Goal: Task Accomplishment & Management: Use online tool/utility

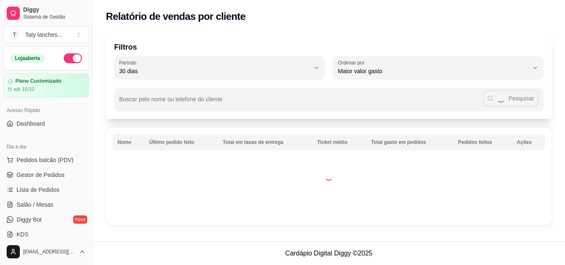
select select "30"
select select "HIGHEST_TOTAL_SPENT_WITH_ORDERS"
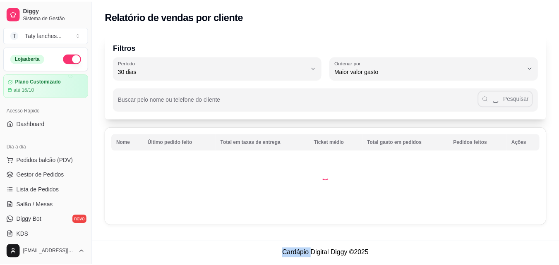
scroll to position [162, 0]
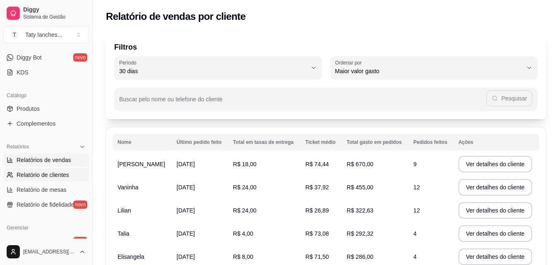
click at [66, 163] on span "Relatórios de vendas" at bounding box center [44, 160] width 55 height 8
select select "ALL"
select select "0"
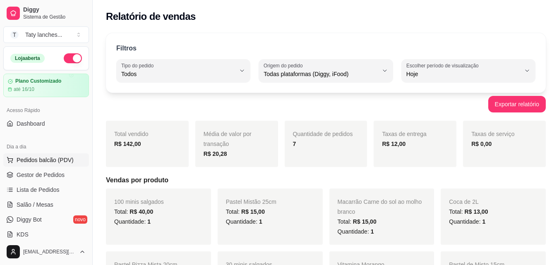
click at [65, 157] on span "Pedidos balcão (PDV)" at bounding box center [45, 160] width 57 height 8
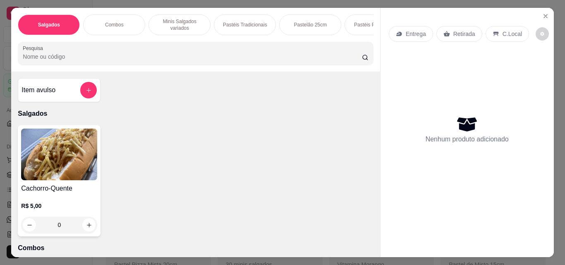
click at [124, 28] on div "Combos" at bounding box center [114, 24] width 62 height 21
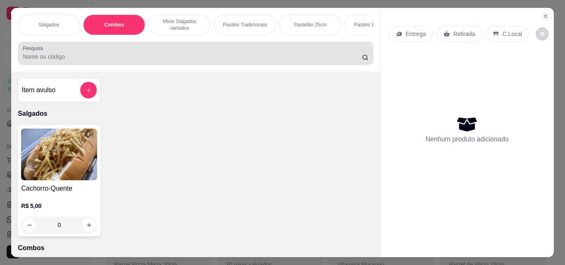
scroll to position [22, 0]
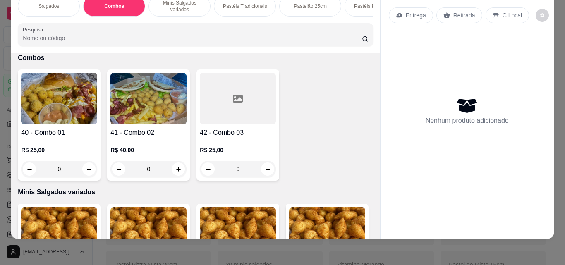
click at [159, 156] on div "R$ 40,00 0" at bounding box center [149, 161] width 76 height 31
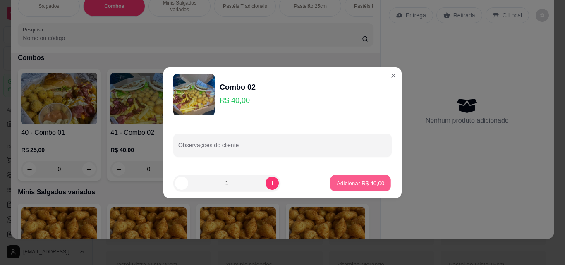
click at [354, 189] on button "Adicionar R$ 40,00" at bounding box center [360, 183] width 61 height 16
type input "1"
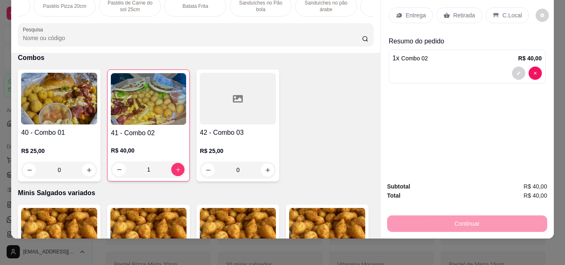
scroll to position [0, 557]
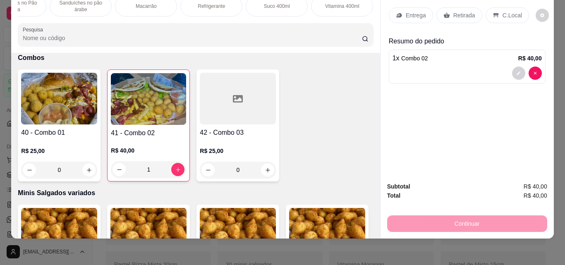
click at [223, 5] on div "Refrigerante" at bounding box center [211, 6] width 62 height 21
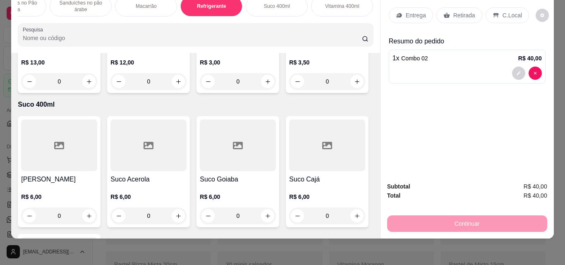
scroll to position [3297, 0]
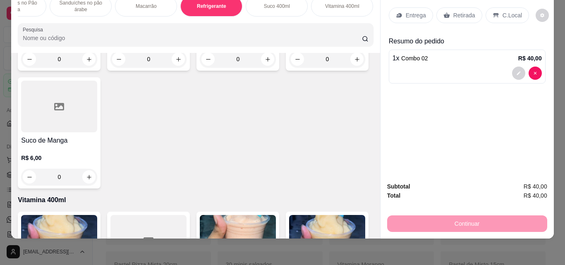
type input "1"
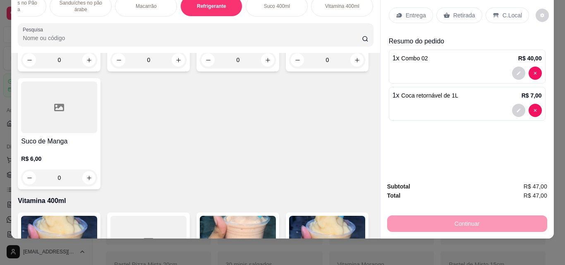
click at [503, 11] on p "C.Local" at bounding box center [512, 15] width 19 height 8
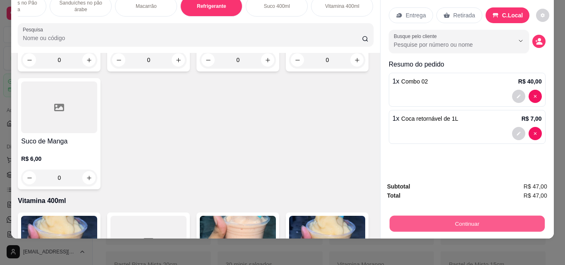
click at [466, 216] on button "Continuar" at bounding box center [466, 224] width 155 height 16
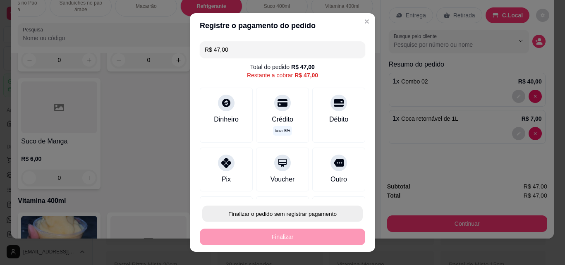
click at [306, 211] on button "Finalizar o pedido sem registrar pagamento" at bounding box center [282, 214] width 161 height 16
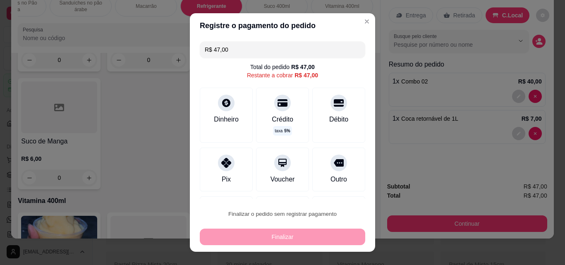
click at [330, 189] on button "Confirmar" at bounding box center [330, 190] width 31 height 13
type input "0"
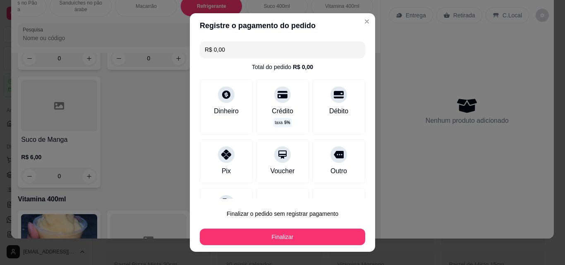
type input "R$ 0,00"
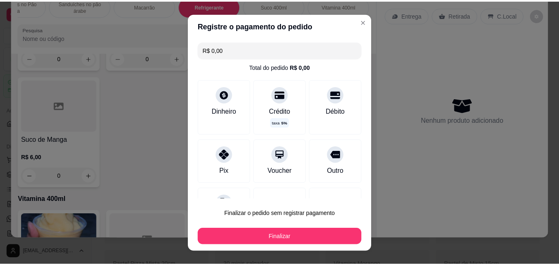
scroll to position [3296, 0]
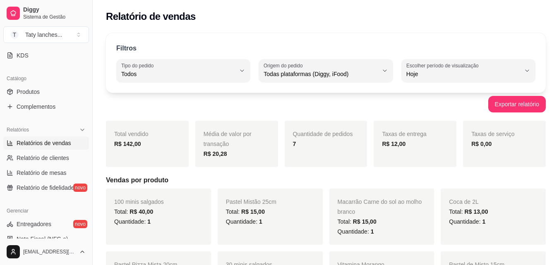
scroll to position [166, 0]
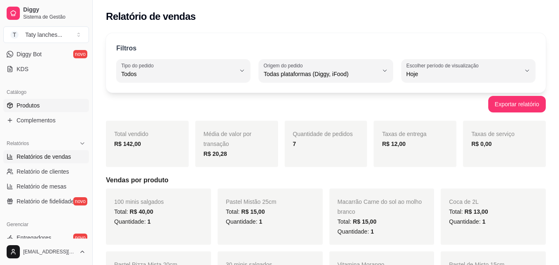
click at [38, 109] on span "Produtos" at bounding box center [28, 105] width 23 height 8
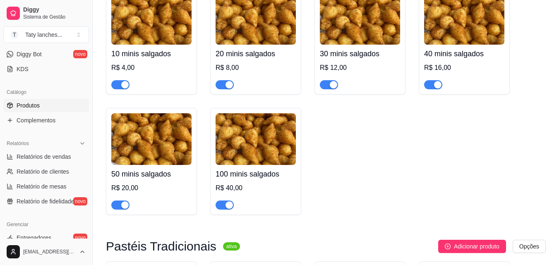
scroll to position [695, 0]
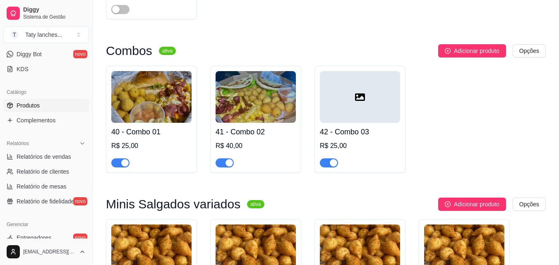
click at [331, 165] on div "button" at bounding box center [333, 162] width 7 height 7
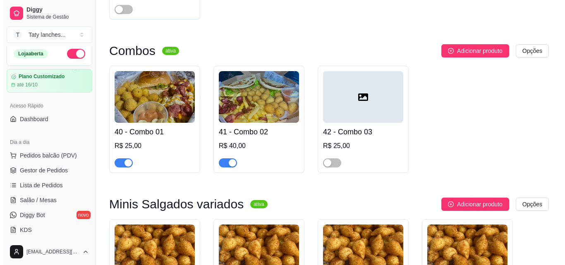
scroll to position [0, 0]
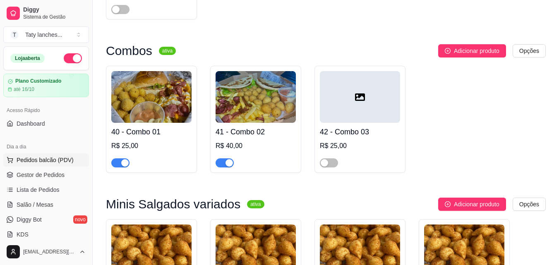
click at [22, 157] on span "Pedidos balcão (PDV)" at bounding box center [45, 160] width 57 height 8
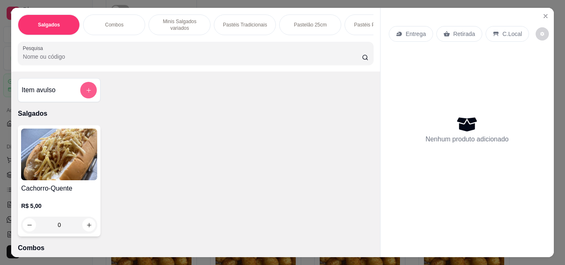
click at [87, 93] on icon "add-separate-item" at bounding box center [89, 90] width 6 height 6
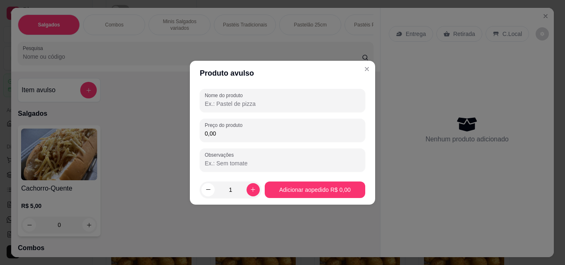
click at [238, 103] on input "Nome do produto" at bounding box center [283, 104] width 156 height 8
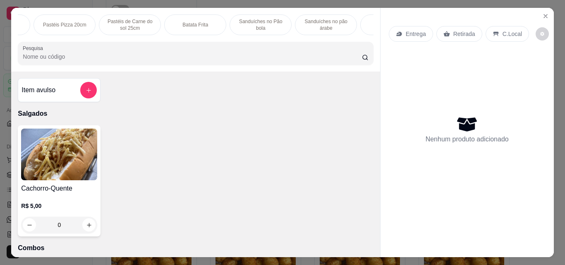
scroll to position [0, 557]
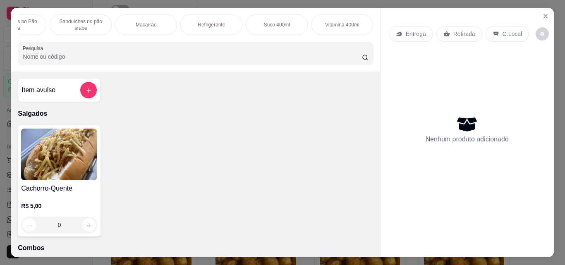
click at [137, 23] on p "Macarrão" at bounding box center [146, 25] width 21 height 7
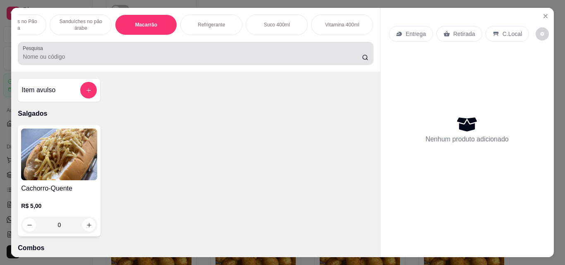
scroll to position [22, 0]
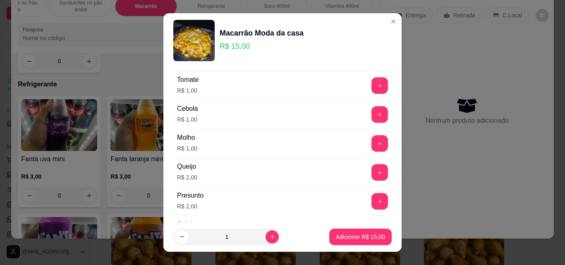
scroll to position [270, 0]
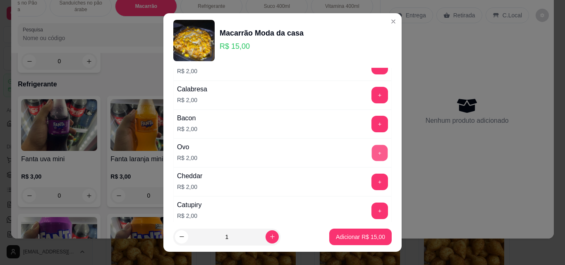
click at [372, 158] on button "+" at bounding box center [380, 153] width 16 height 16
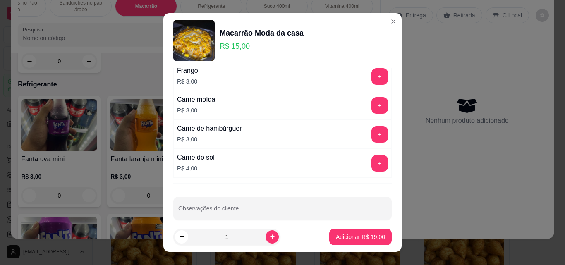
scroll to position [443, 0]
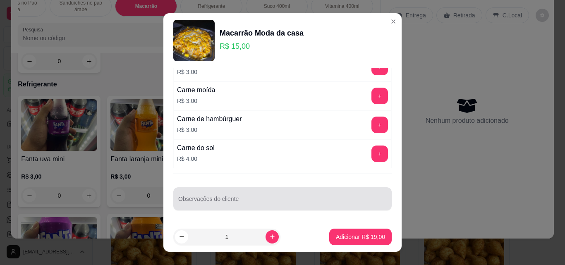
click at [339, 206] on input "Observações do cliente" at bounding box center [282, 202] width 209 height 8
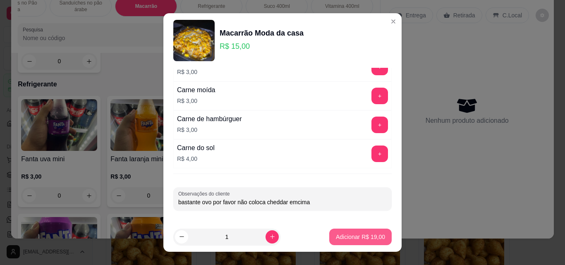
type input "bastante ovo por favor não coloca cheddar emcima"
click at [336, 238] on p "Adicionar R$ 19,00" at bounding box center [360, 237] width 49 height 8
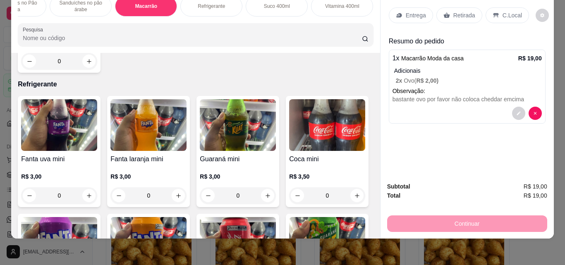
click at [410, 12] on p "Entrega" at bounding box center [416, 15] width 20 height 8
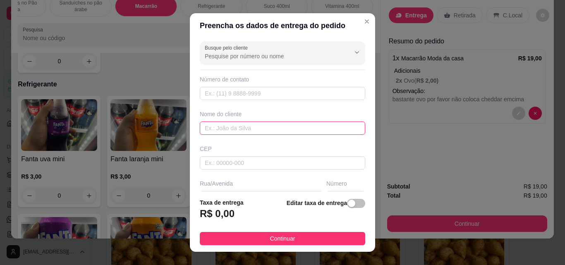
click at [291, 127] on input "text" at bounding box center [283, 128] width 166 height 13
type input "princesa da favela"
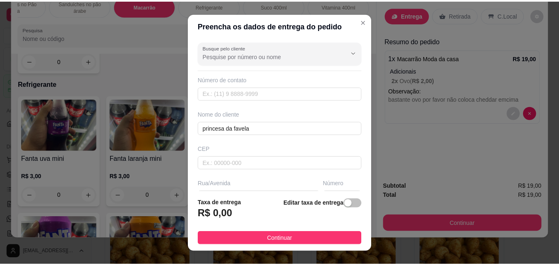
scroll to position [125, 0]
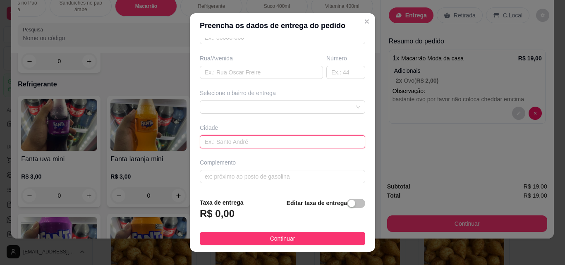
click at [247, 143] on input "text" at bounding box center [283, 141] width 166 height 13
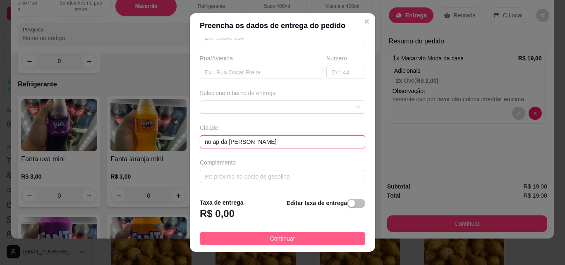
type input "no ap da [PERSON_NAME]"
click at [331, 245] on button "Continuar" at bounding box center [283, 238] width 166 height 13
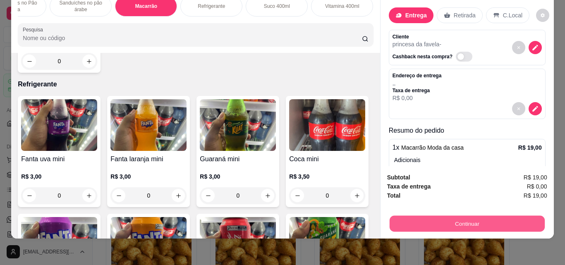
click at [439, 219] on button "Continuar" at bounding box center [466, 224] width 155 height 16
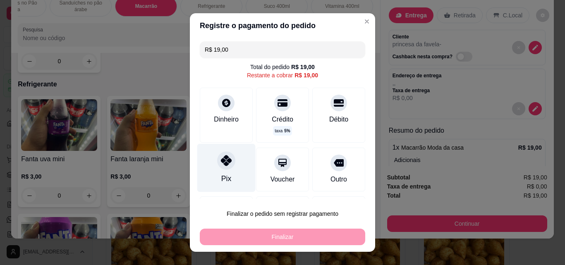
click at [214, 170] on div "Pix" at bounding box center [226, 168] width 58 height 48
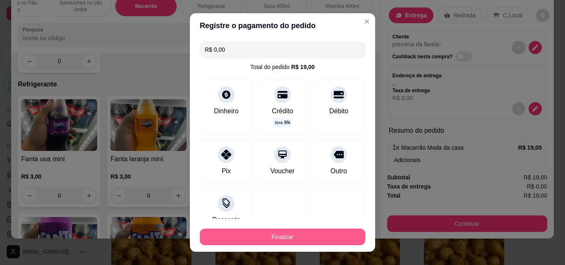
click at [279, 236] on button "Finalizar" at bounding box center [283, 237] width 166 height 17
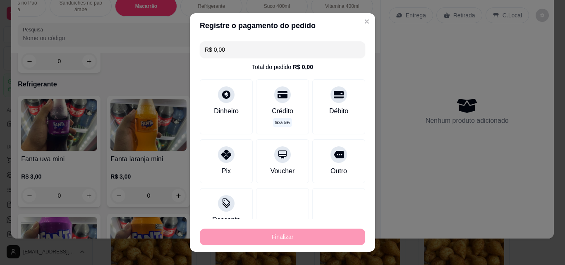
type input "-R$ 19,00"
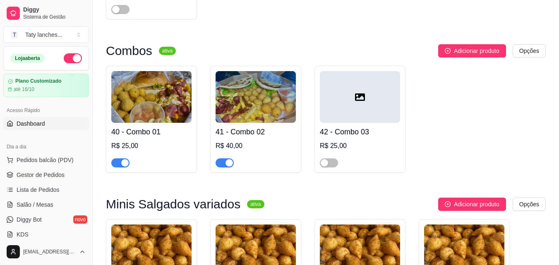
click at [62, 125] on link "Dashboard" at bounding box center [46, 123] width 86 height 13
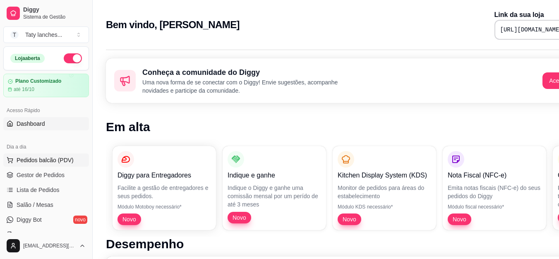
click at [12, 159] on icon at bounding box center [10, 160] width 7 height 7
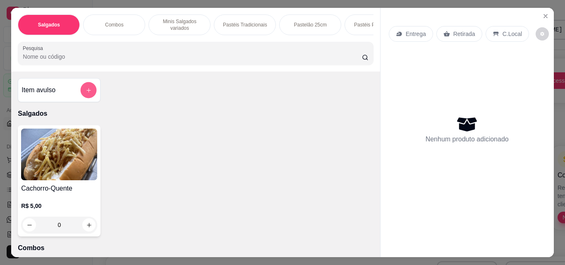
click at [87, 92] on icon "add-separate-item" at bounding box center [89, 90] width 4 height 4
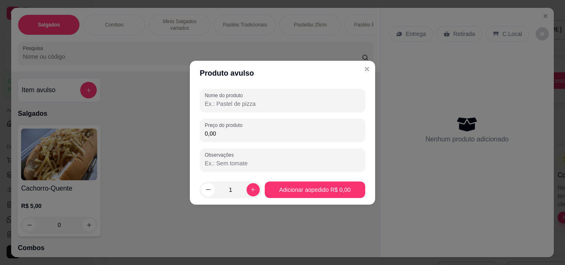
click at [232, 105] on input "Nome do produto" at bounding box center [283, 104] width 156 height 8
click at [232, 190] on input "1" at bounding box center [231, 190] width 32 height 17
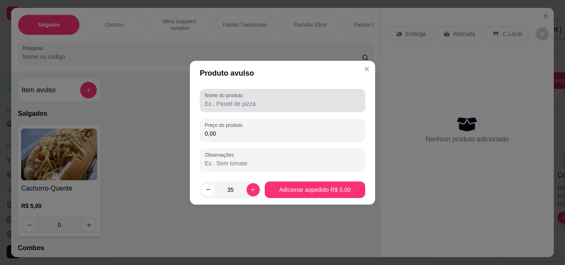
type input "35"
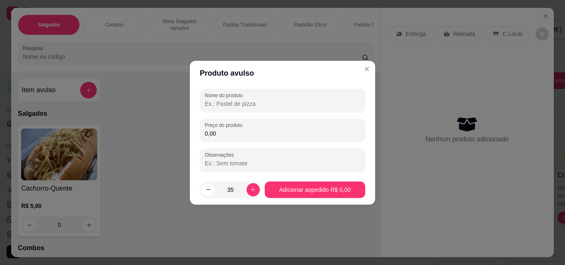
click at [228, 103] on input "Nome do produto" at bounding box center [283, 104] width 156 height 8
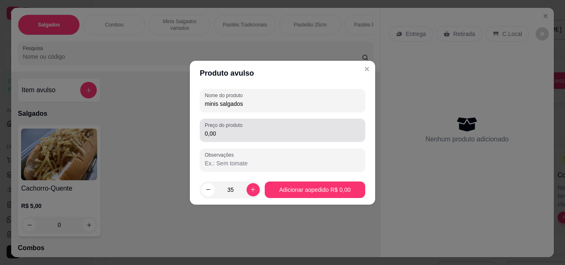
type input "minis salgados"
click at [224, 138] on div "0,00" at bounding box center [283, 130] width 156 height 17
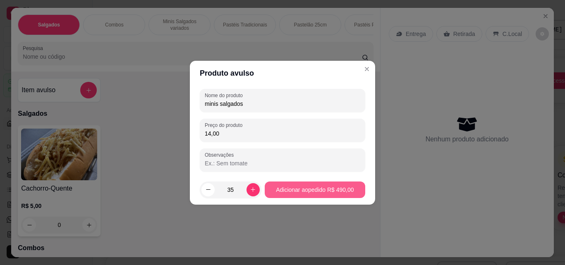
type input "14,00"
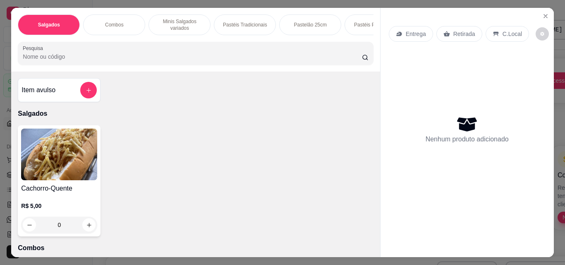
click at [330, 38] on div "Salgados Combos Minis Salgados variados Pastéis Tradicionais Pastelão 25cm Past…" at bounding box center [195, 40] width 369 height 64
click at [177, 22] on p "Minis Salgados variados" at bounding box center [180, 24] width 48 height 13
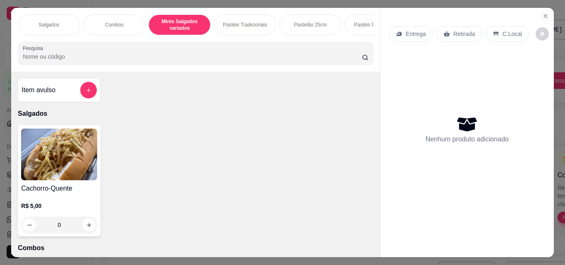
scroll to position [22, 0]
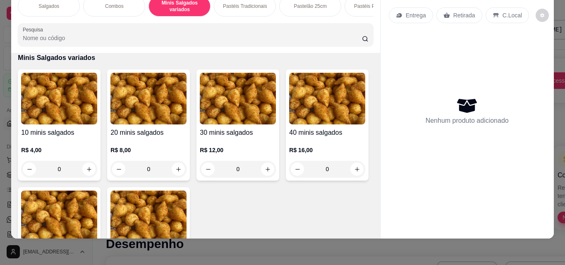
click at [289, 125] on img at bounding box center [327, 99] width 76 height 52
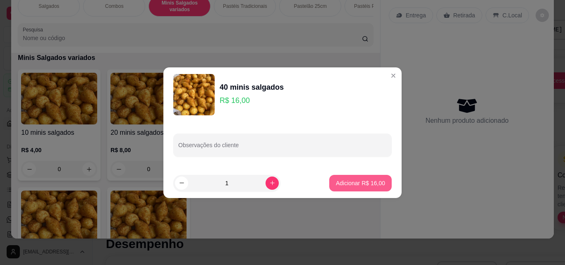
click at [340, 182] on p "Adicionar R$ 16,00" at bounding box center [360, 183] width 49 height 8
type input "1"
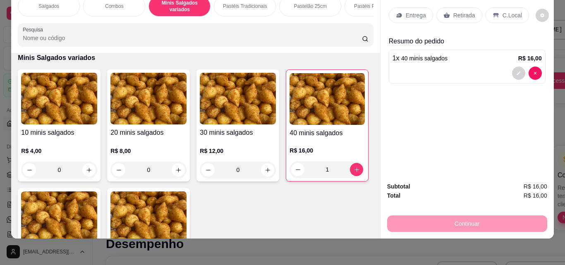
click at [409, 11] on p "Entrega" at bounding box center [416, 15] width 20 height 8
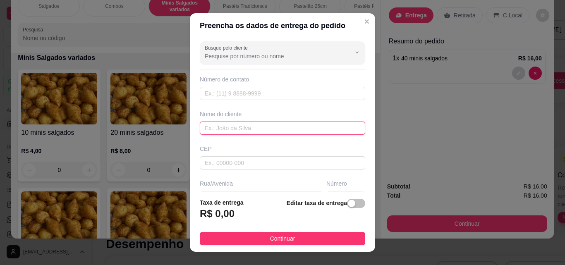
click at [252, 128] on input "text" at bounding box center [283, 128] width 166 height 13
type input "gracinha"
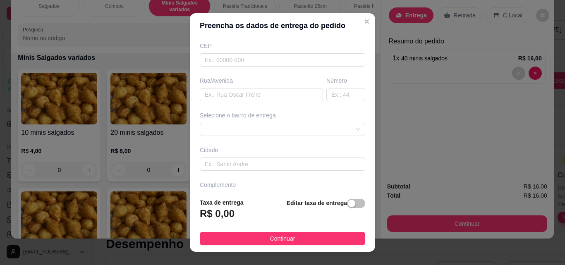
scroll to position [125, 0]
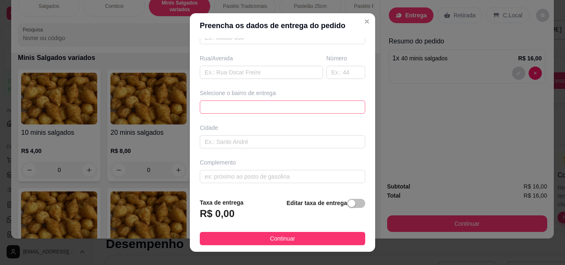
click at [286, 108] on div "6795aaa622b23f7407546afe 6795aace22b23f7407546b01 Jabuti - Itaitinga - R$ 2,00 …" at bounding box center [283, 107] width 166 height 13
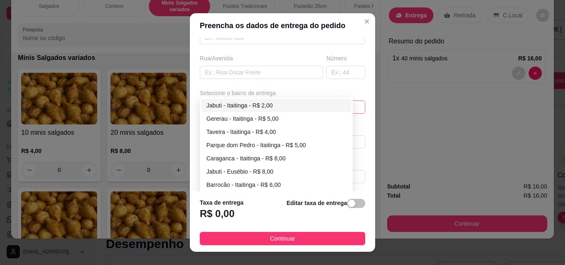
click at [274, 104] on div "Jabuti - Itaitinga - R$ 2,00" at bounding box center [277, 105] width 140 height 9
type input "Itaitinga"
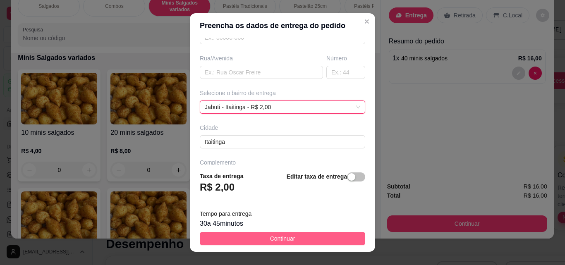
click at [277, 238] on span "Continuar" at bounding box center [282, 238] width 25 height 9
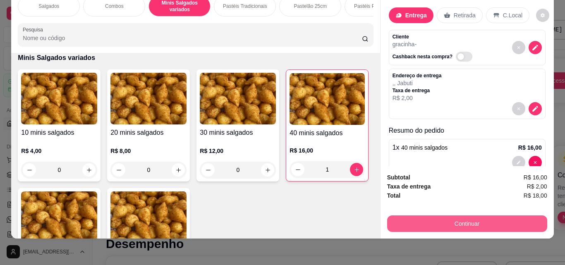
click at [412, 216] on button "Continuar" at bounding box center [467, 224] width 160 height 17
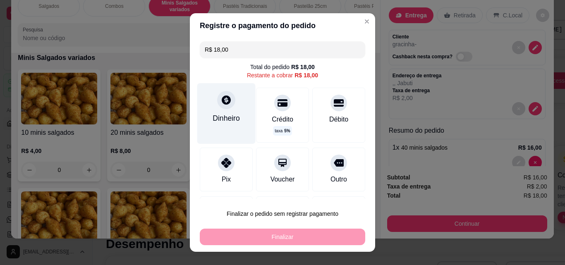
click at [221, 115] on div "Dinheiro" at bounding box center [226, 118] width 27 height 11
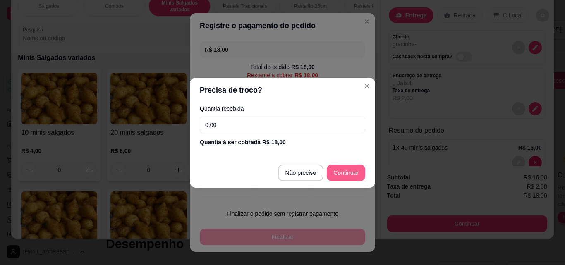
type input "R$ 0,00"
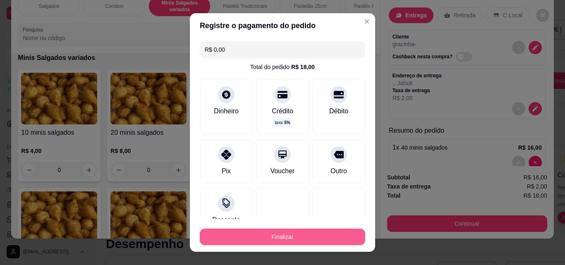
click at [311, 238] on button "Finalizar" at bounding box center [283, 237] width 166 height 17
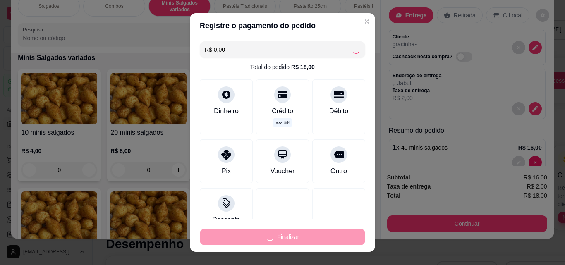
type input "0"
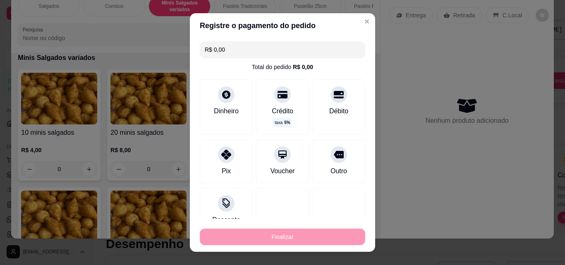
type input "-R$ 18,00"
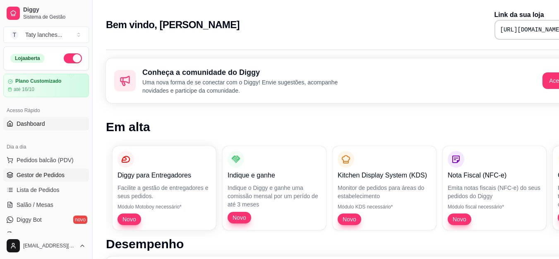
click at [24, 176] on span "Gestor de Pedidos" at bounding box center [41, 175] width 48 height 8
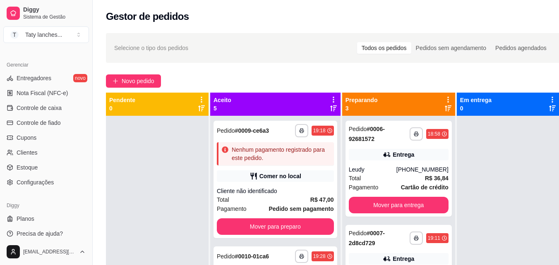
scroll to position [330, 0]
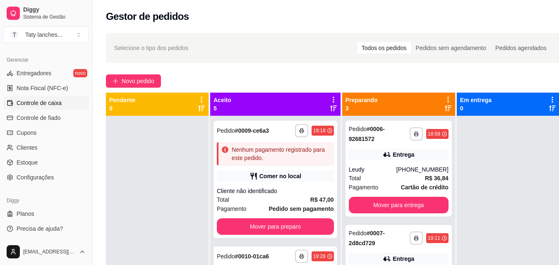
click at [71, 104] on link "Controle de caixa" at bounding box center [46, 102] width 86 height 13
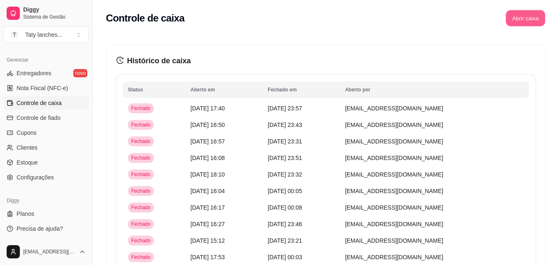
click at [529, 22] on button "Abrir caixa" at bounding box center [525, 18] width 39 height 16
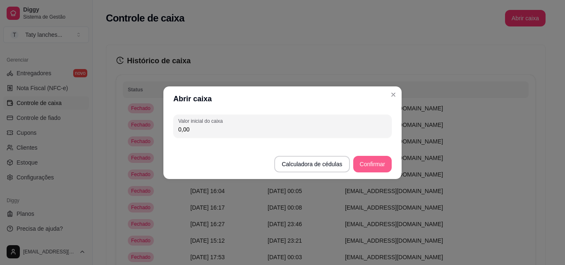
click at [377, 167] on button "Confirmar" at bounding box center [372, 164] width 38 height 17
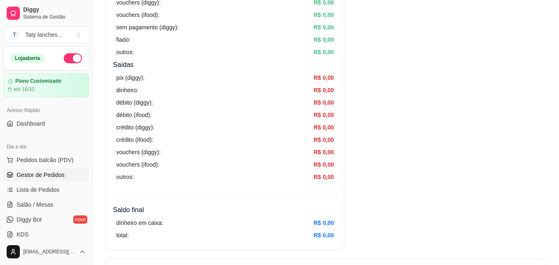
click at [57, 175] on span "Gestor de Pedidos" at bounding box center [41, 175] width 48 height 8
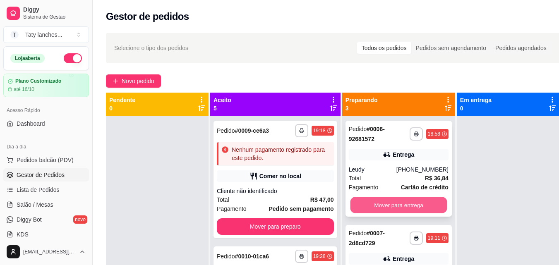
click at [365, 204] on button "Mover para entrega" at bounding box center [398, 205] width 97 height 16
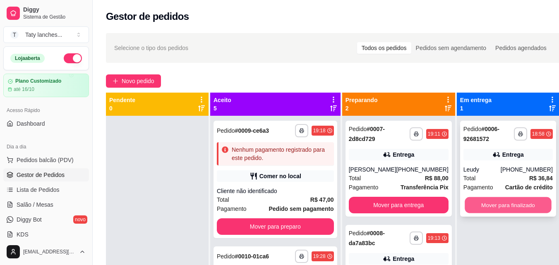
click at [465, 209] on button "Mover para finalizado" at bounding box center [508, 205] width 87 height 16
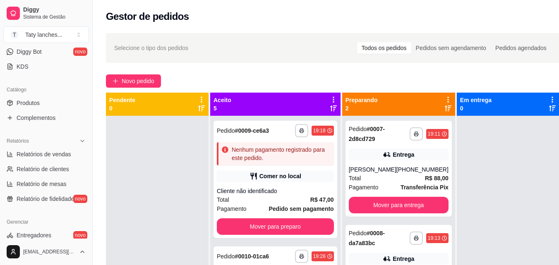
scroll to position [330, 0]
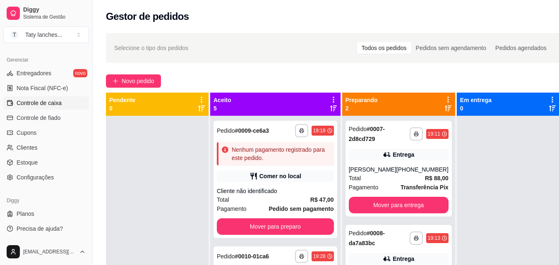
click at [73, 109] on link "Controle de caixa" at bounding box center [46, 102] width 86 height 13
